Goal: Task Accomplishment & Management: Use online tool/utility

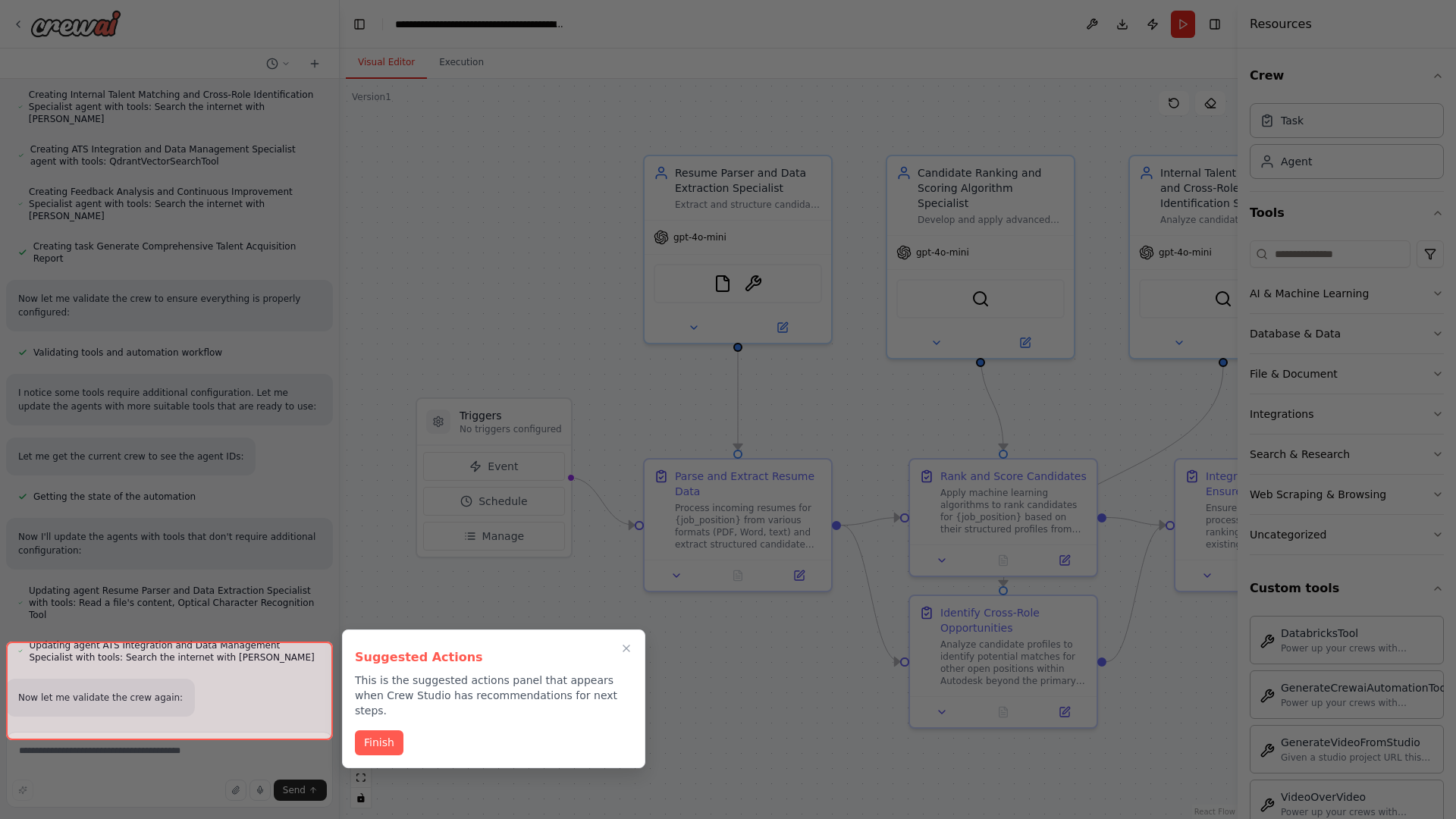
scroll to position [1298, 0]
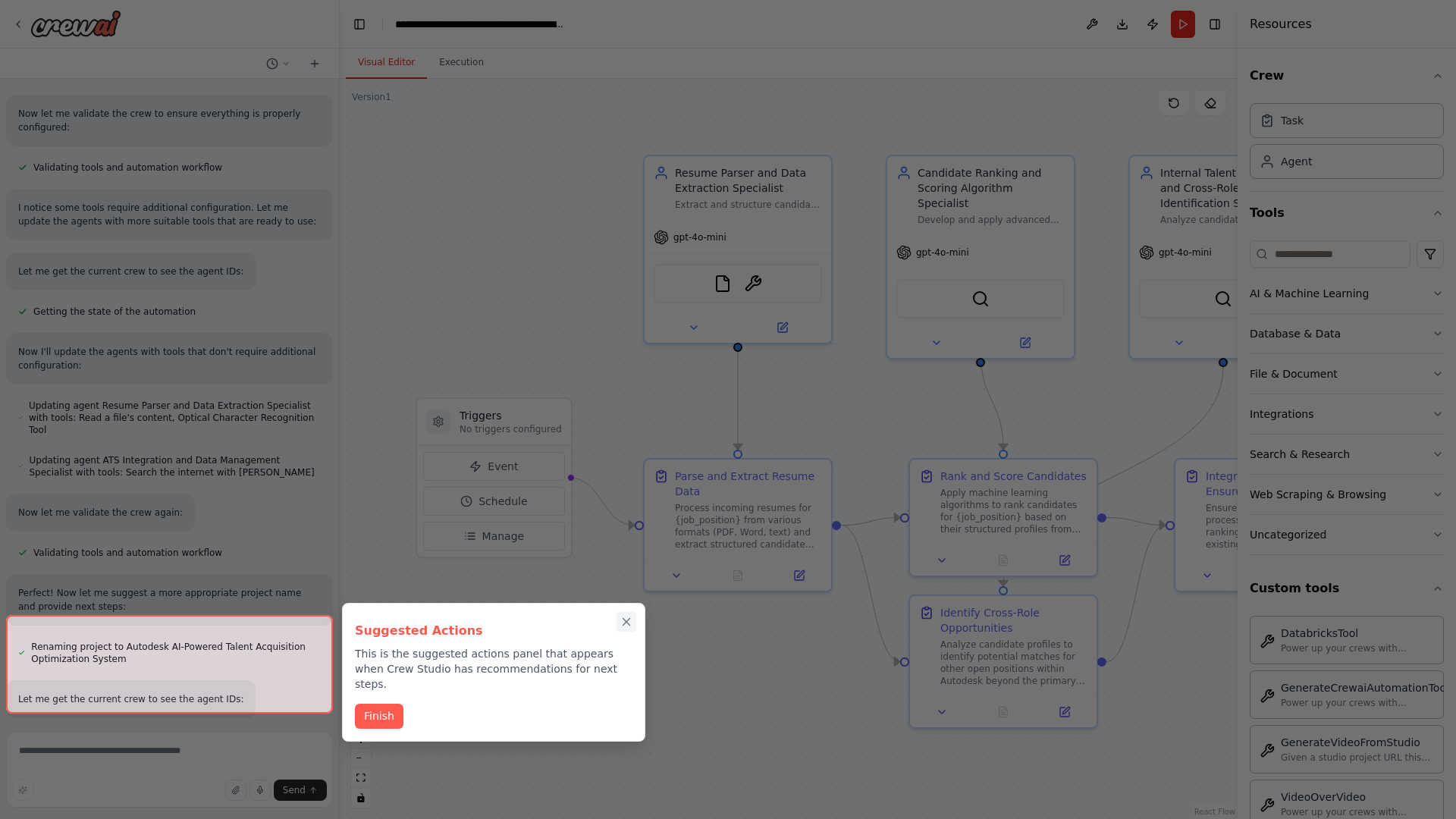
click at [626, 622] on icon "Close walkthrough" at bounding box center [626, 622] width 7 height 7
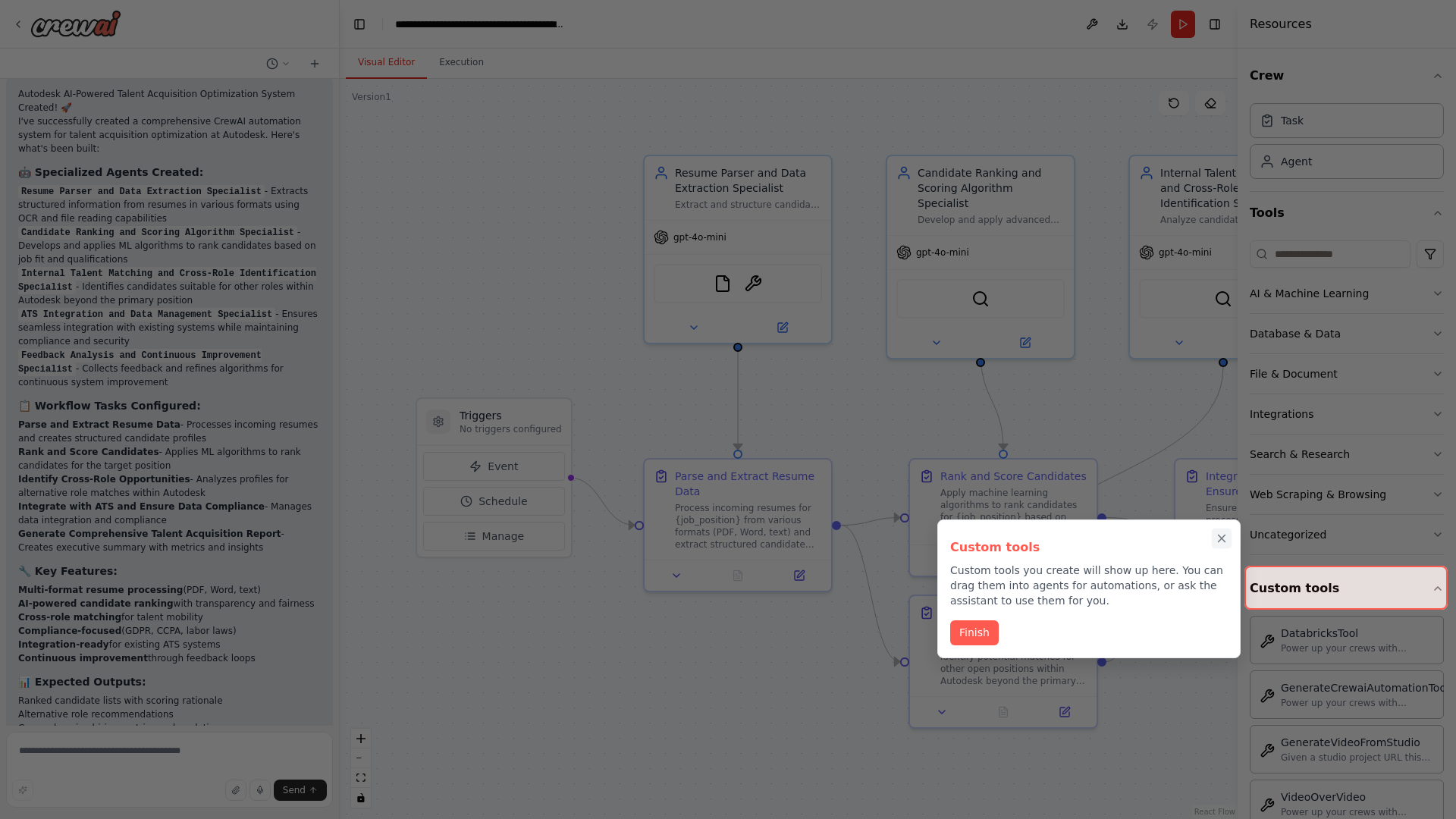
click at [1222, 538] on icon "Close walkthrough" at bounding box center [1222, 539] width 7 height 7
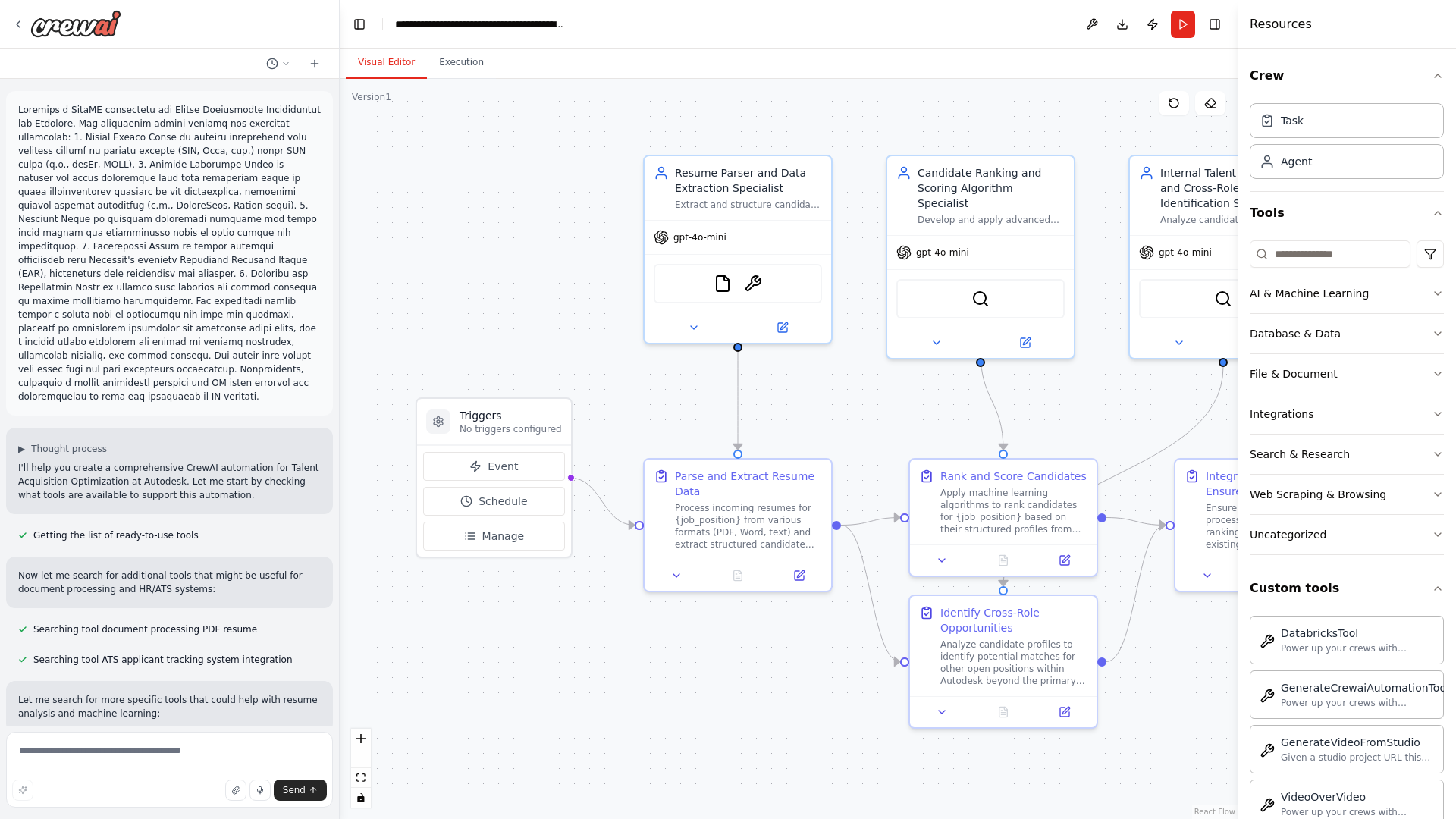
click at [21, 106] on p at bounding box center [168, 253] width 302 height 300
click at [446, 167] on div ".deletable-edge-delete-btn { width: 20px; height: 20px; border: 0px solid #ffff…" at bounding box center [788, 448] width 897 height 740
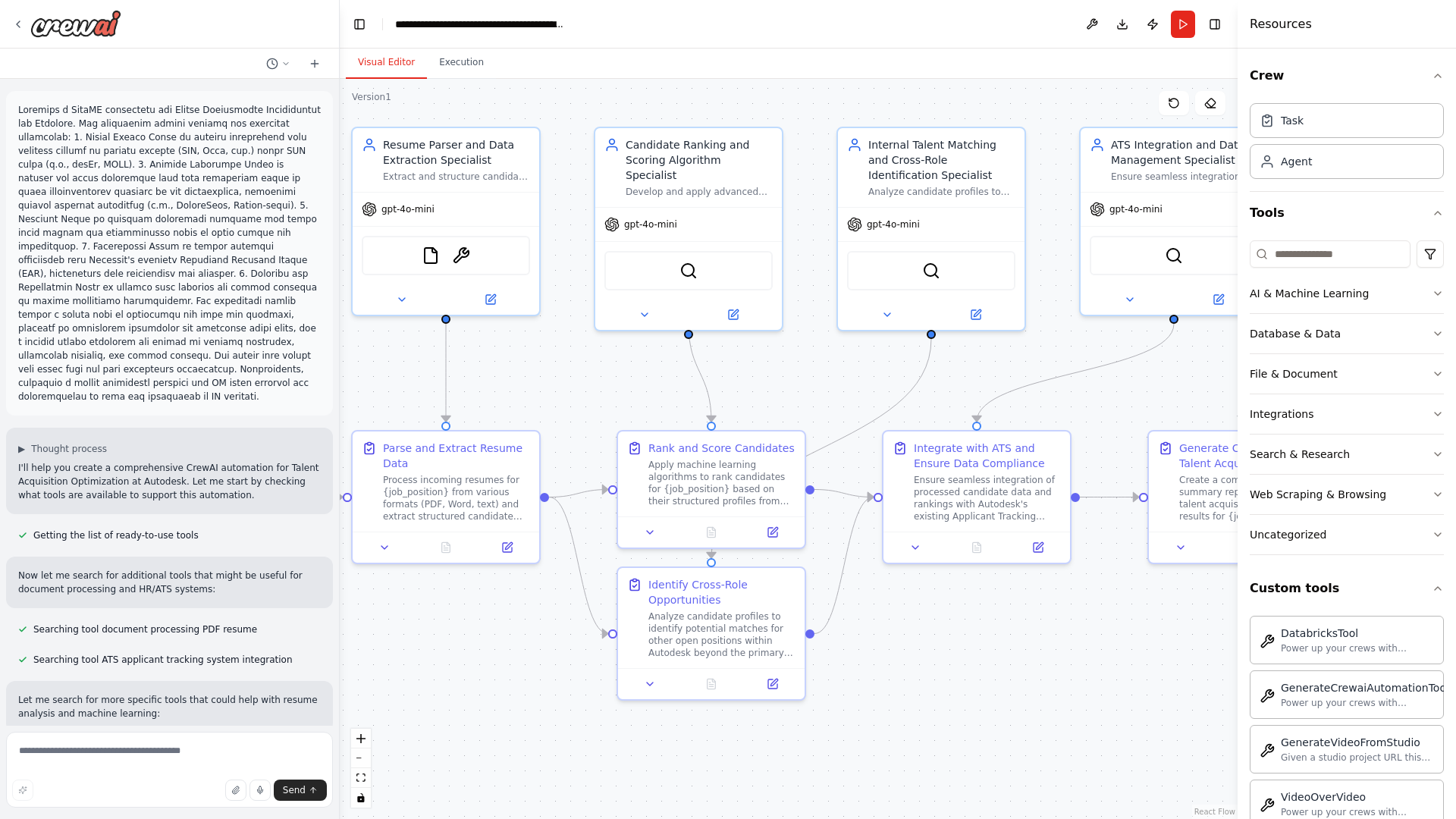
drag, startPoint x: 407, startPoint y: 760, endPoint x: 89, endPoint y: 730, distance: 319.4
click at [89, 730] on div "▶ Thought process I'll help you create a comprehensive CrewAI automation for Ta…" at bounding box center [728, 409] width 1456 height 819
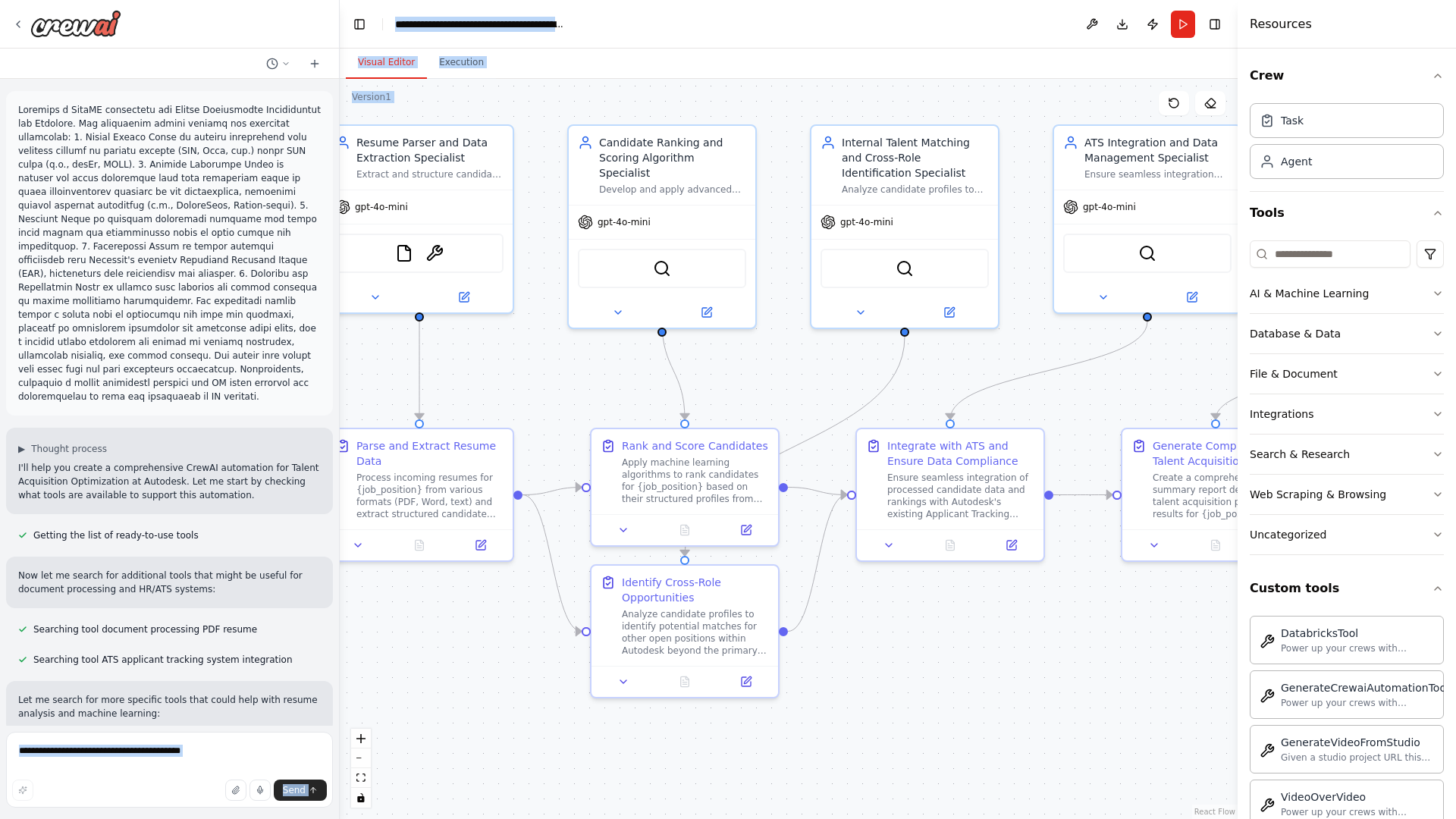
drag, startPoint x: 89, startPoint y: 730, endPoint x: 501, endPoint y: 404, distance: 525.4
click at [501, 404] on div "▶ Thought process I'll help you create a comprehensive CrewAI automation for Ta…" at bounding box center [728, 409] width 1456 height 819
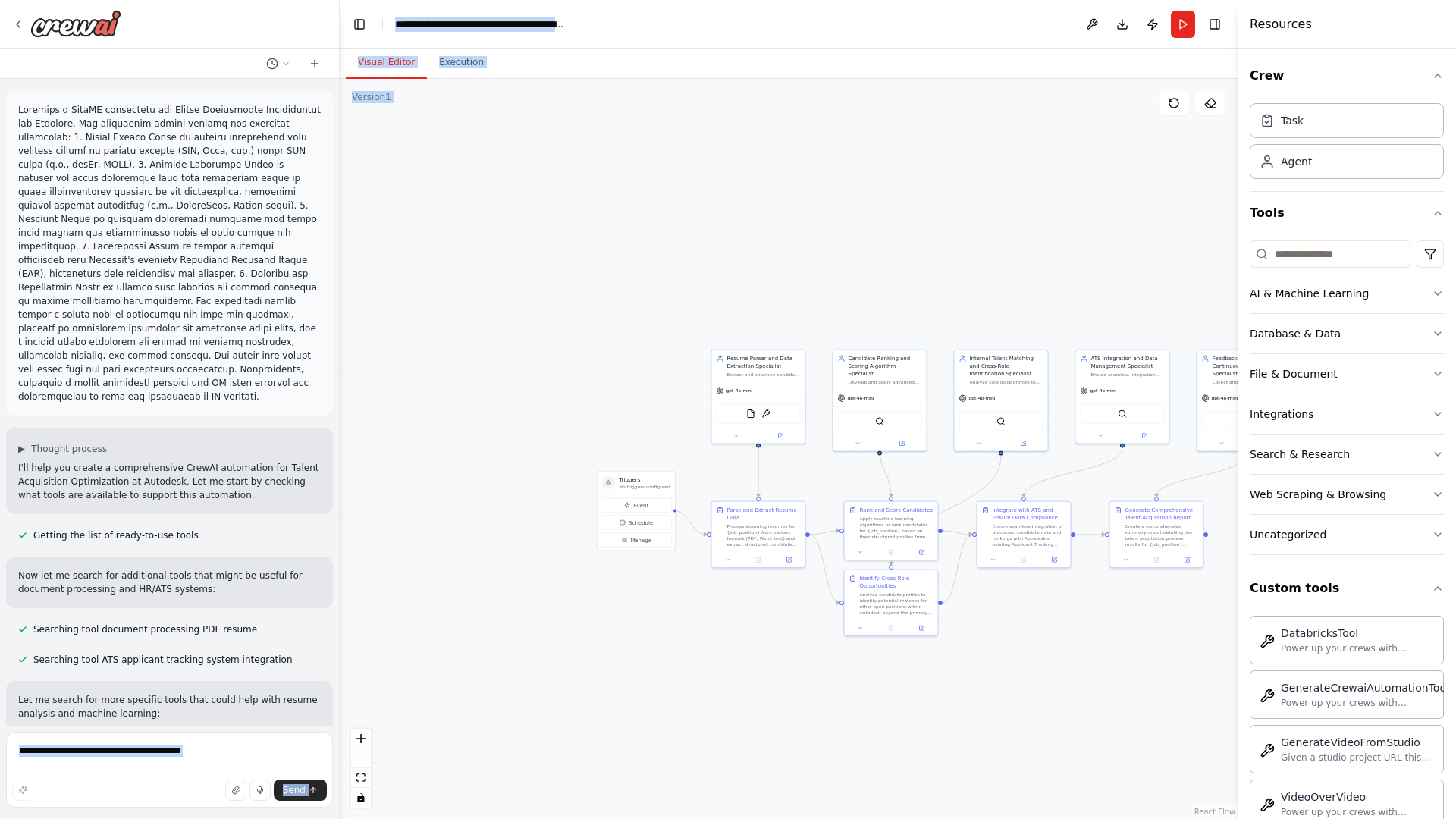
drag, startPoint x: 550, startPoint y: 208, endPoint x: 663, endPoint y: 389, distance: 213.4
click at [663, 389] on div ".deletable-edge-delete-btn { width: 20px; height: 20px; border: 0px solid #ffff…" at bounding box center [788, 448] width 897 height 740
